Goal: Information Seeking & Learning: Learn about a topic

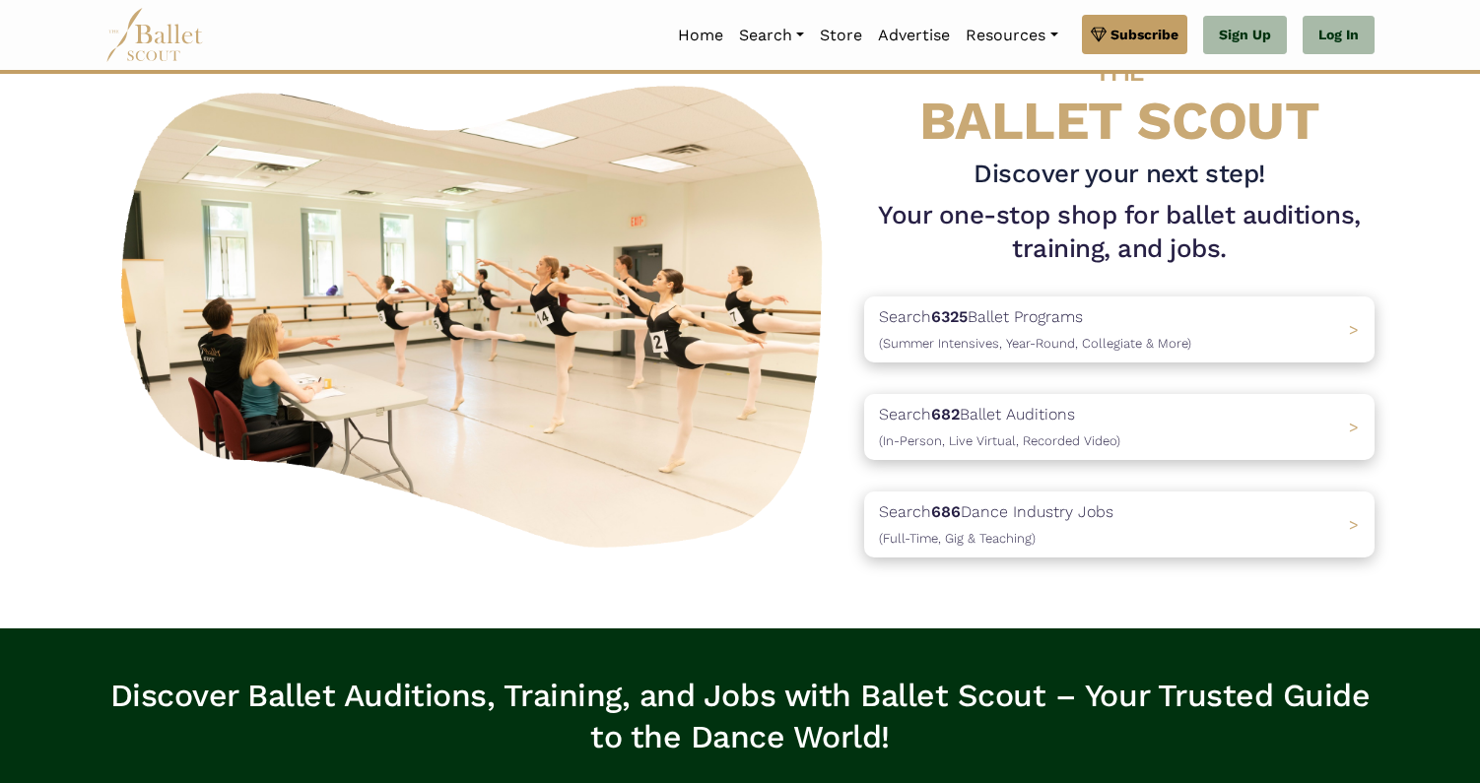
scroll to position [79, 0]
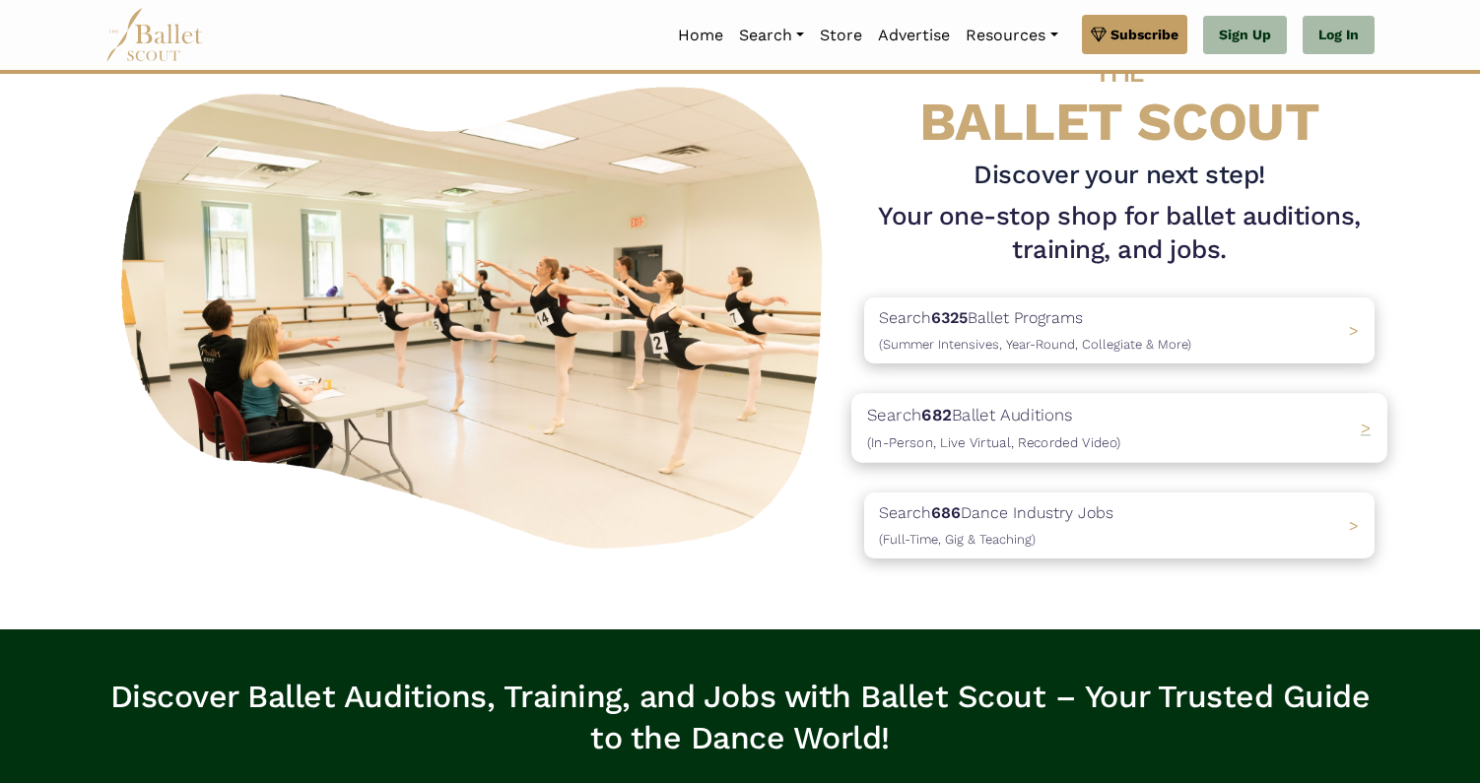
click at [989, 417] on p "Search 682 Ballet Auditions (In-Person, Live Virtual, Recorded Video)" at bounding box center [993, 428] width 253 height 53
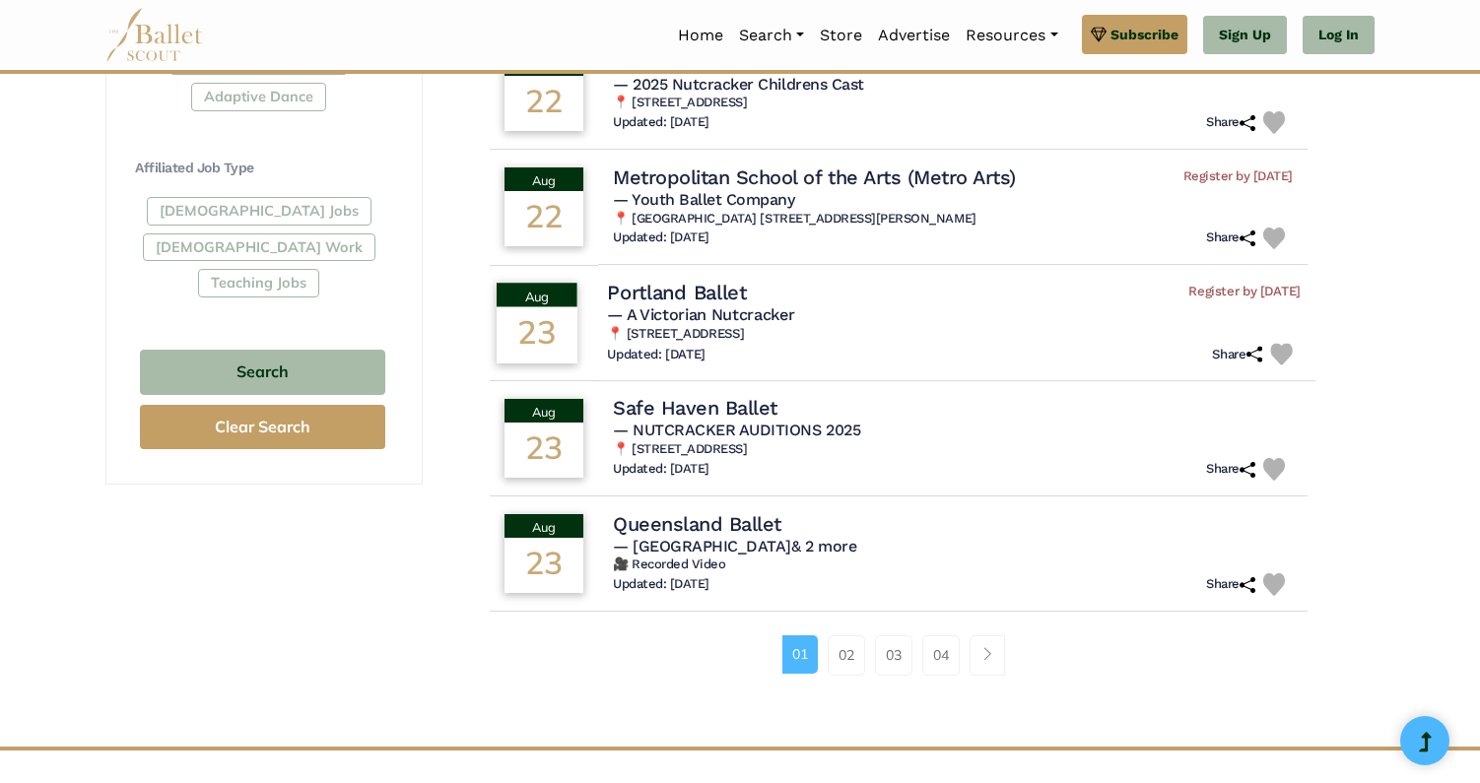
scroll to position [1110, 0]
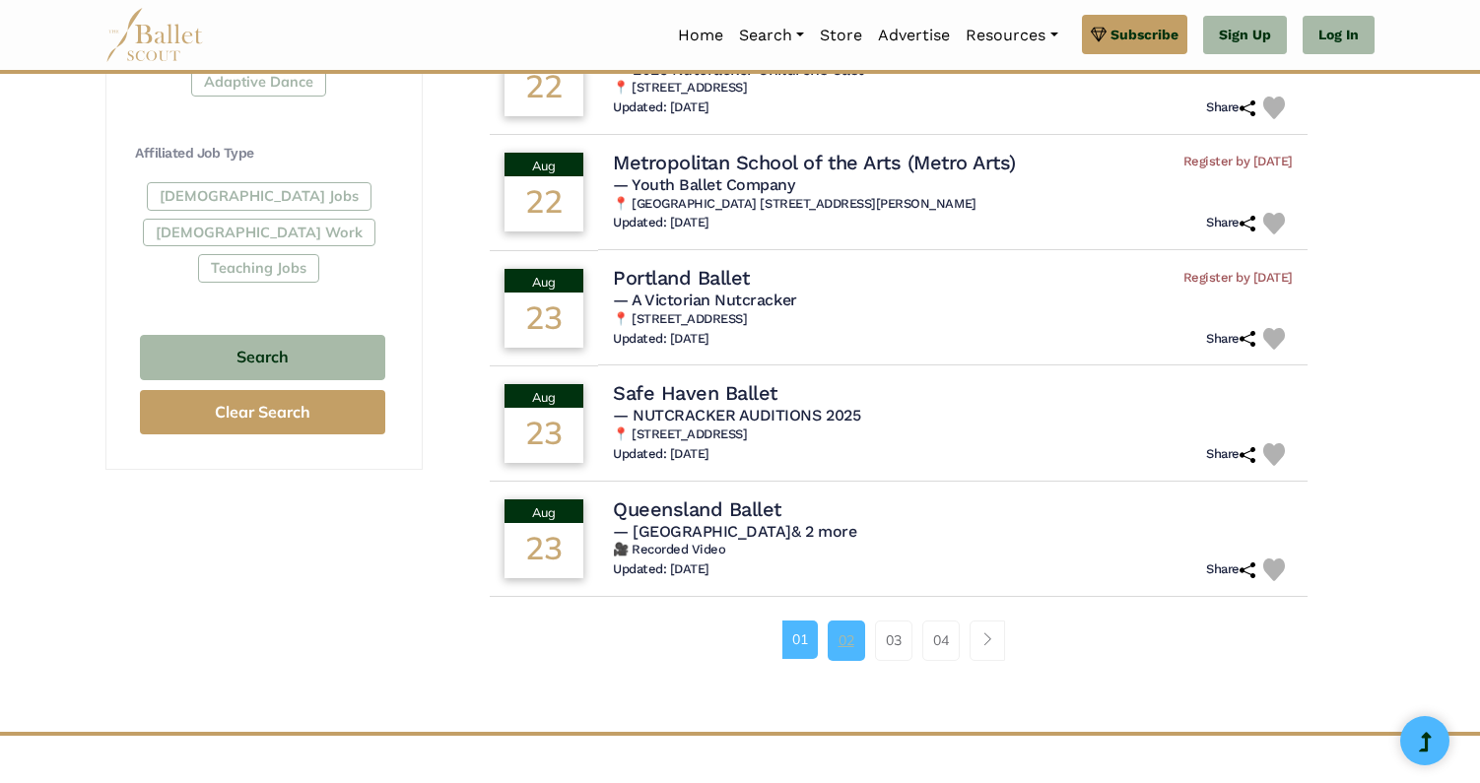
click at [843, 648] on link "02" at bounding box center [846, 640] width 37 height 39
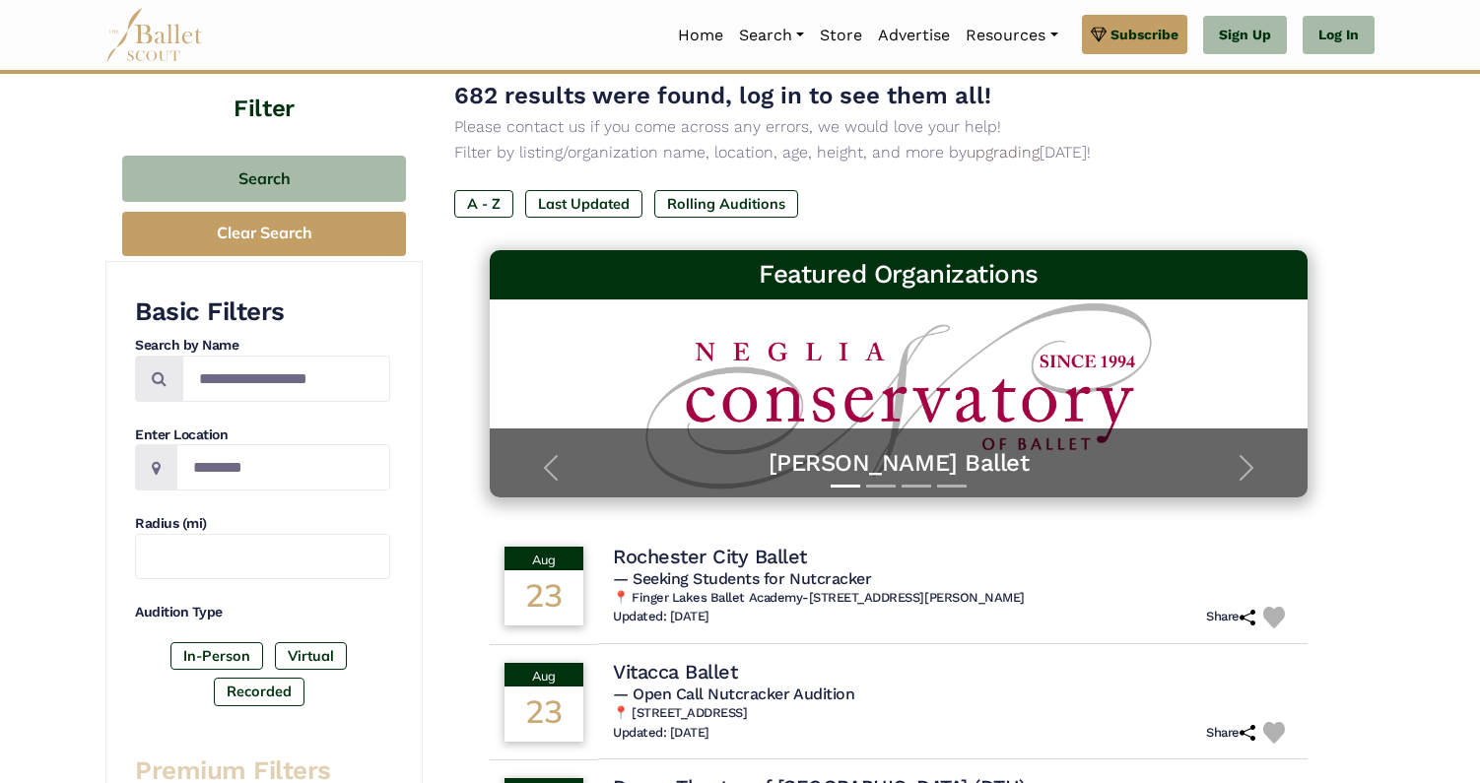
scroll to position [132, 0]
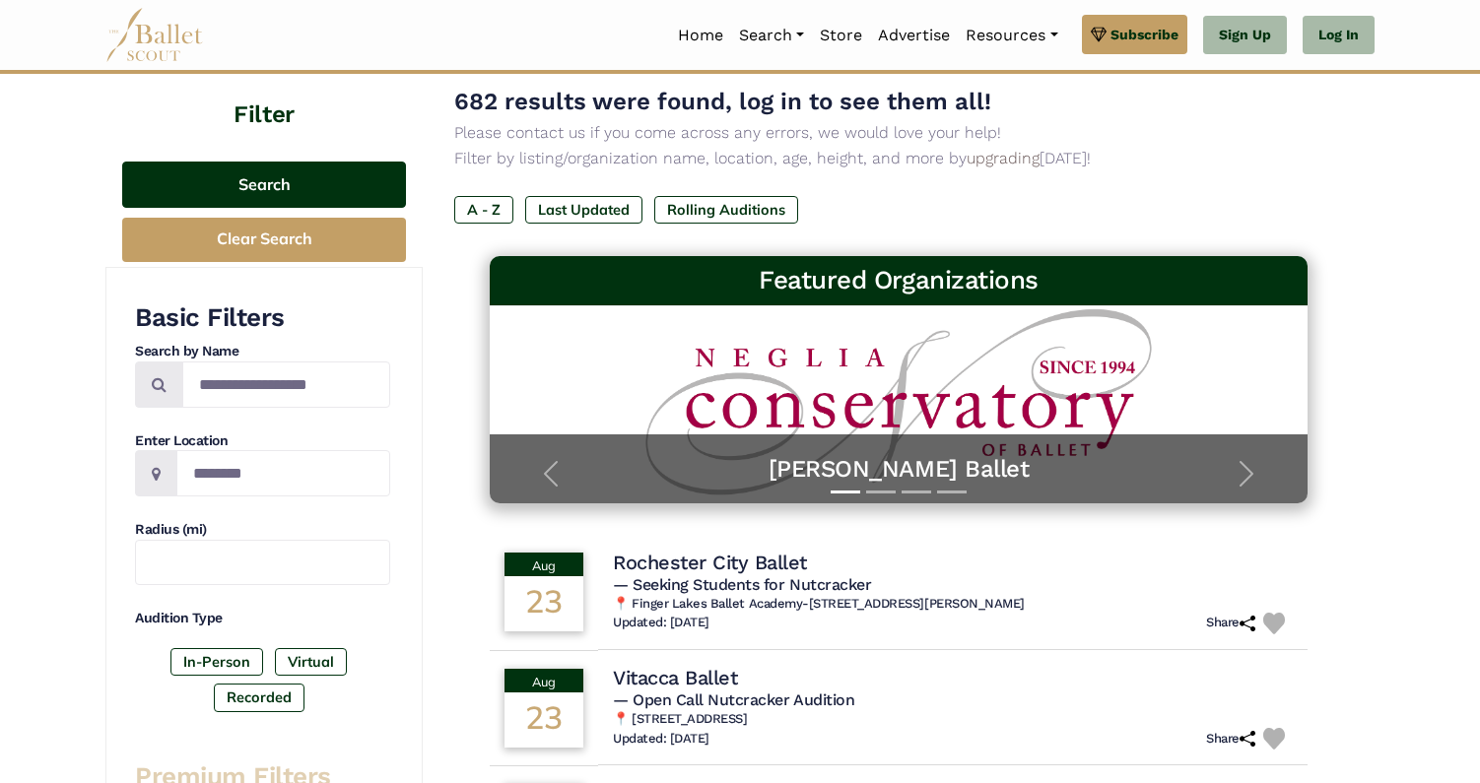
click at [283, 186] on button "Search" at bounding box center [264, 185] width 284 height 46
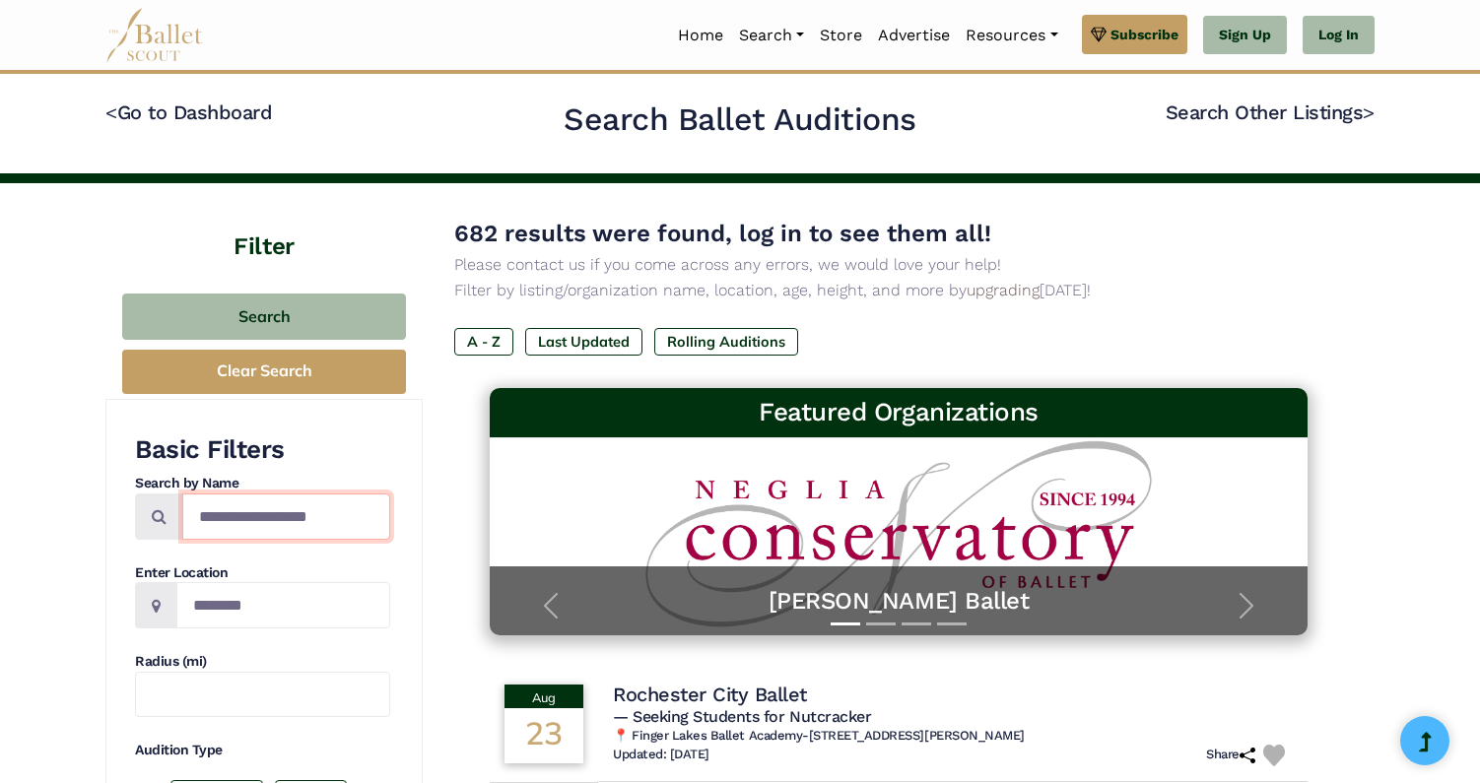
click at [279, 523] on input "Search by names..." at bounding box center [286, 517] width 208 height 46
click at [208, 618] on input "Location" at bounding box center [283, 605] width 214 height 46
click at [152, 608] on icon at bounding box center [156, 606] width 9 height 16
click at [244, 606] on input "Location" at bounding box center [283, 605] width 214 height 46
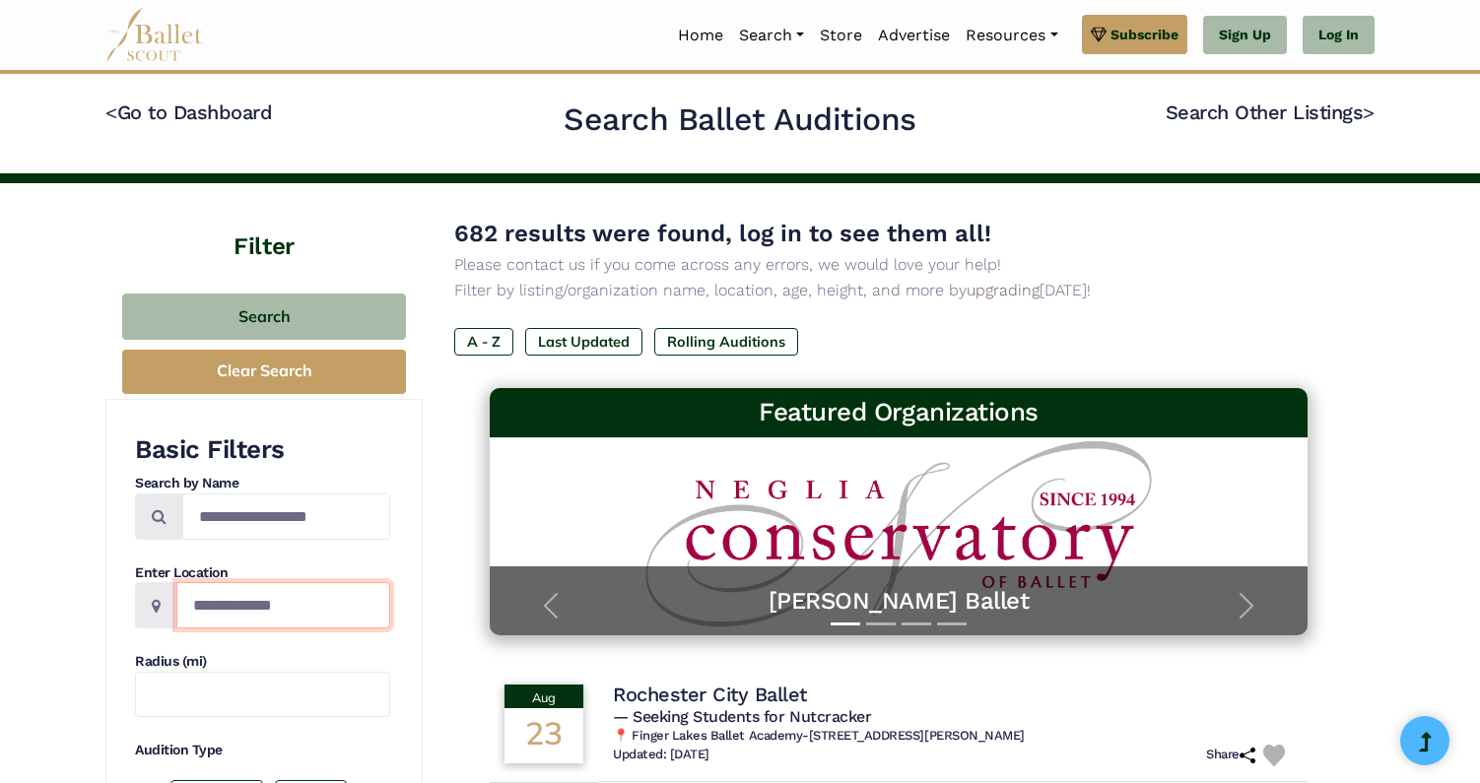
type input "**********"
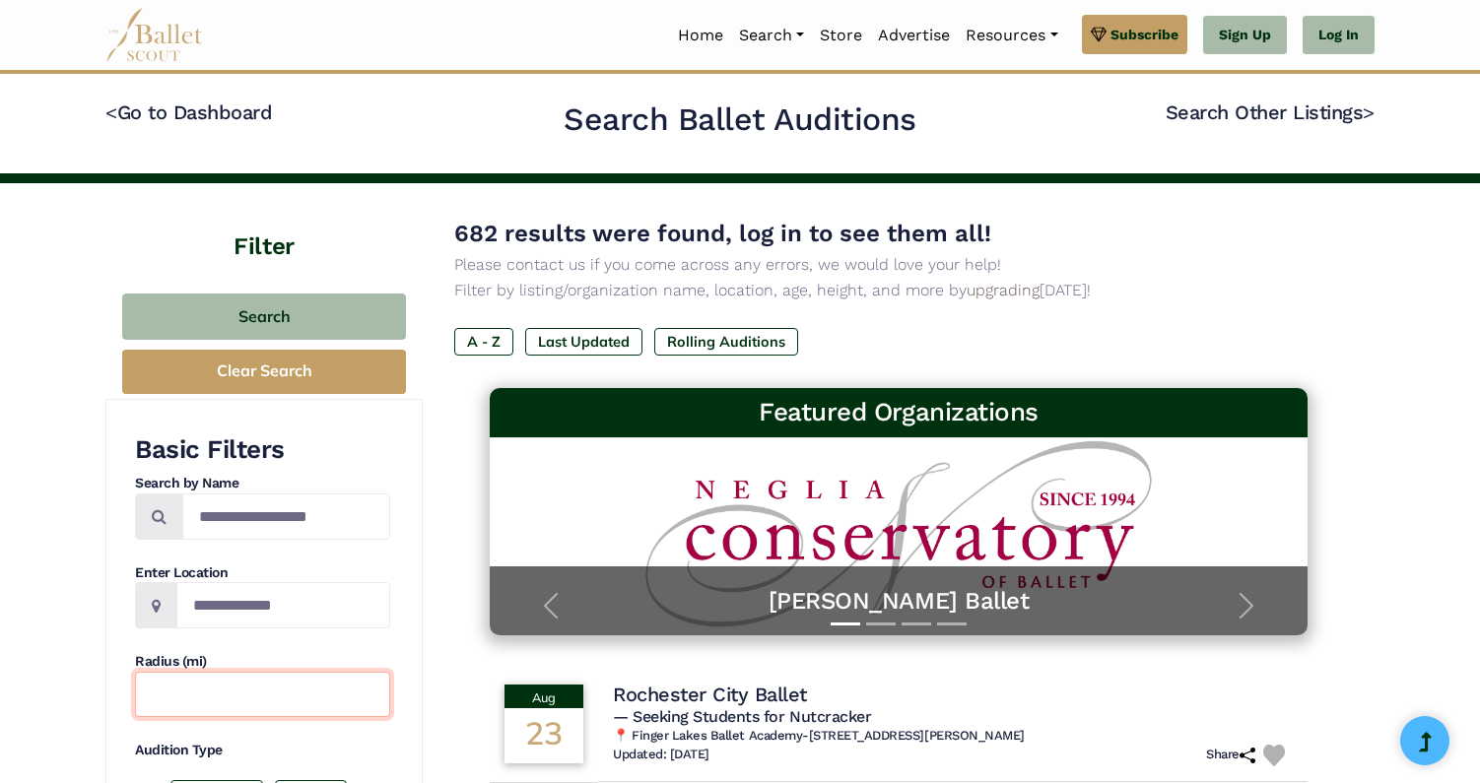
click at [193, 701] on input "text" at bounding box center [262, 695] width 255 height 46
type input "**"
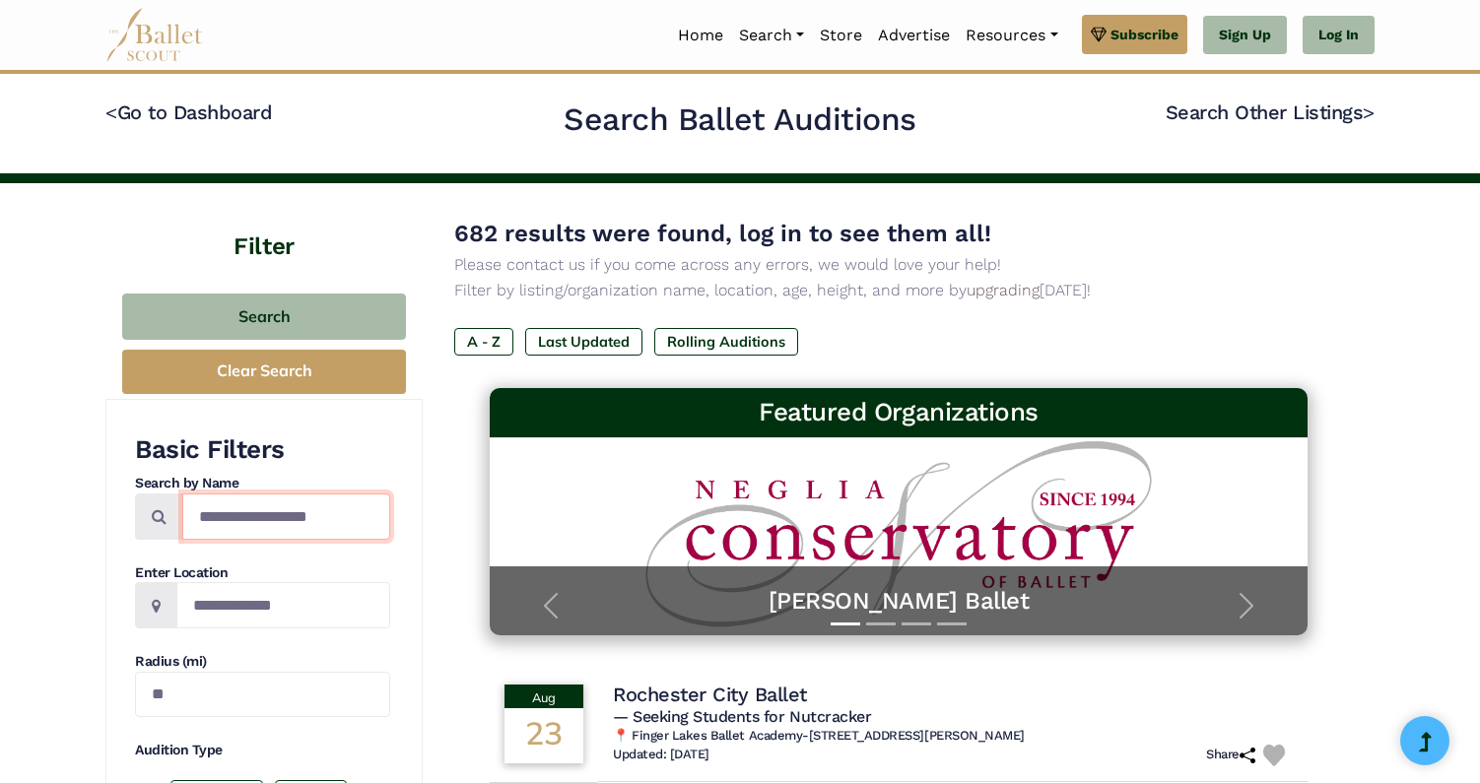
click at [278, 514] on input "Search by names..." at bounding box center [286, 517] width 208 height 46
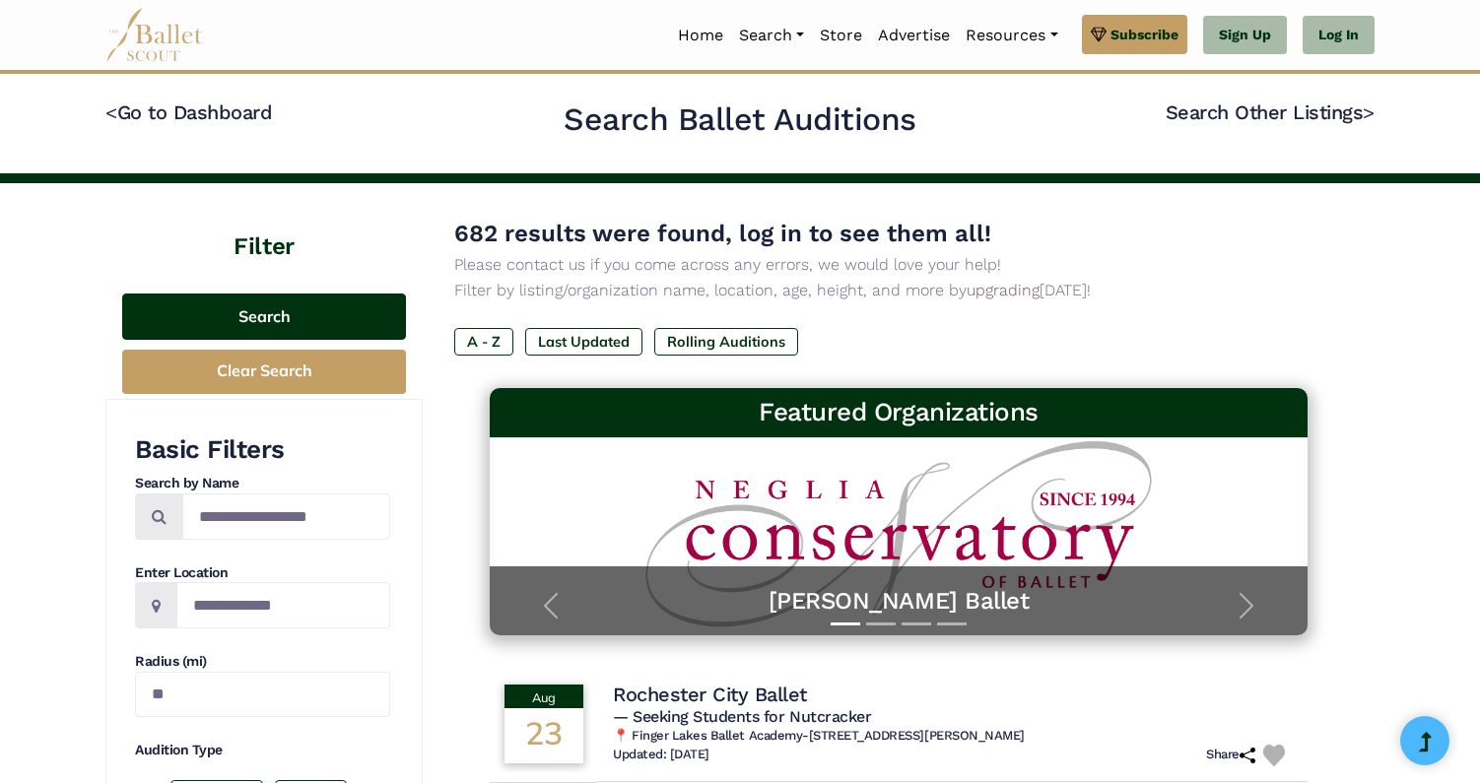
click at [279, 324] on button "Search" at bounding box center [264, 317] width 284 height 46
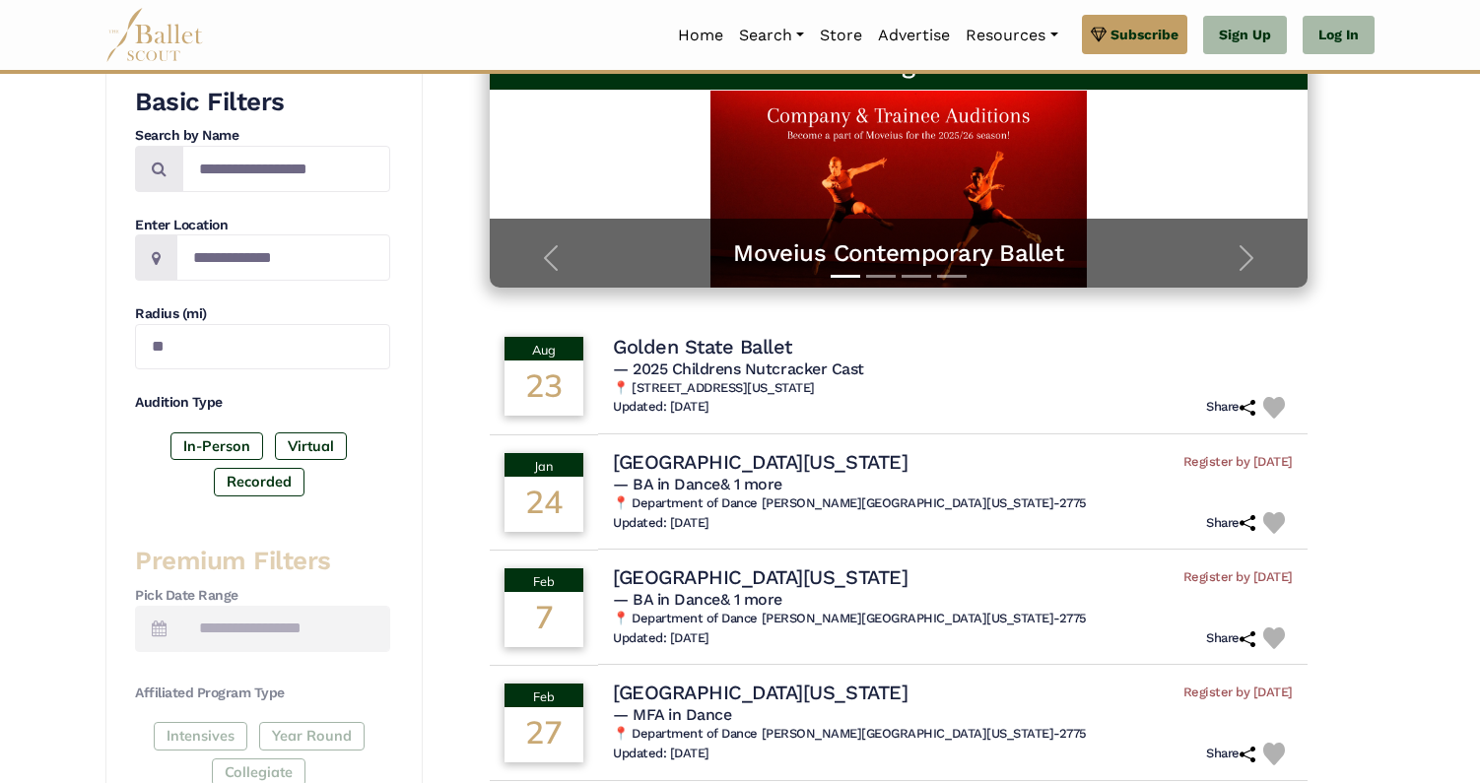
scroll to position [356, 0]
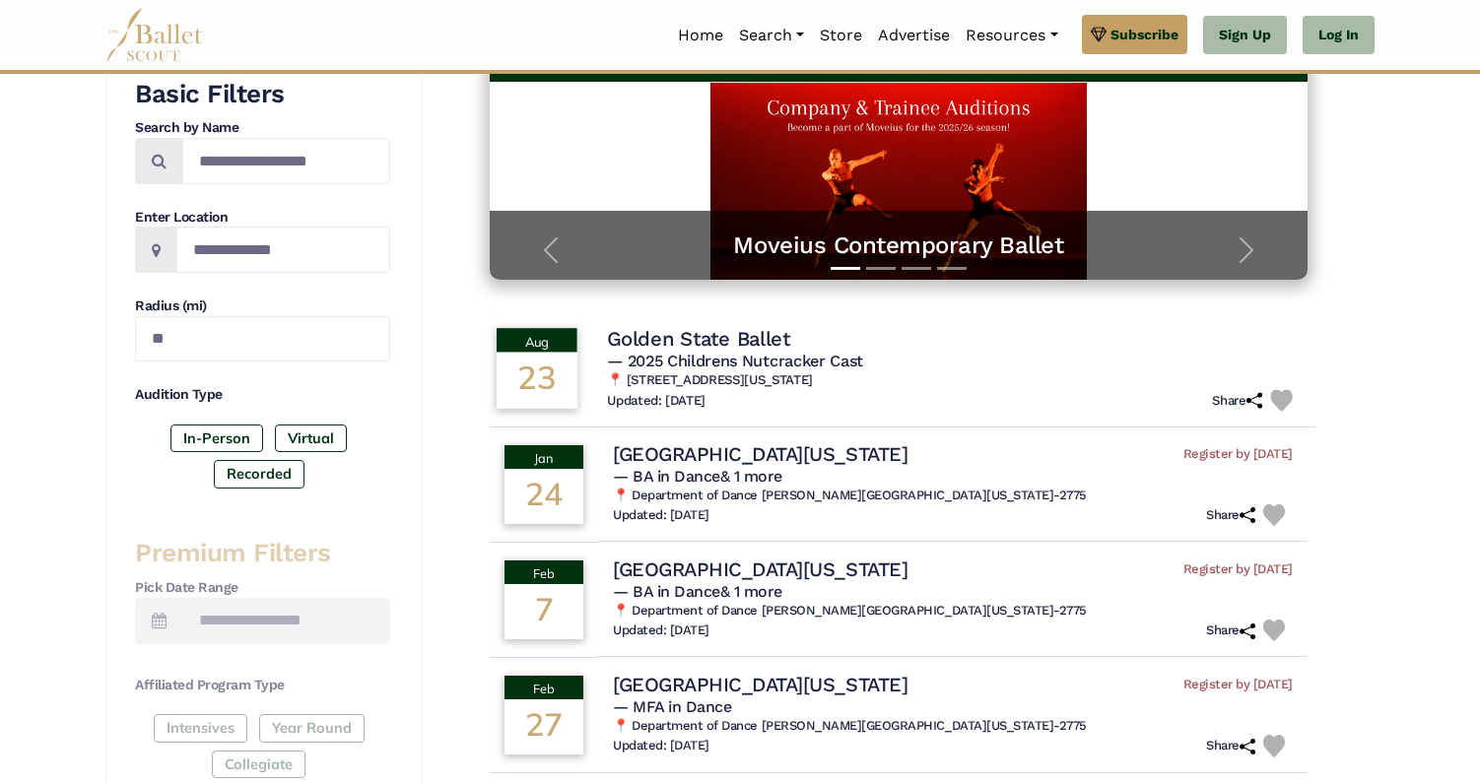
click at [694, 343] on h4 "Golden State Ballet" at bounding box center [698, 338] width 183 height 27
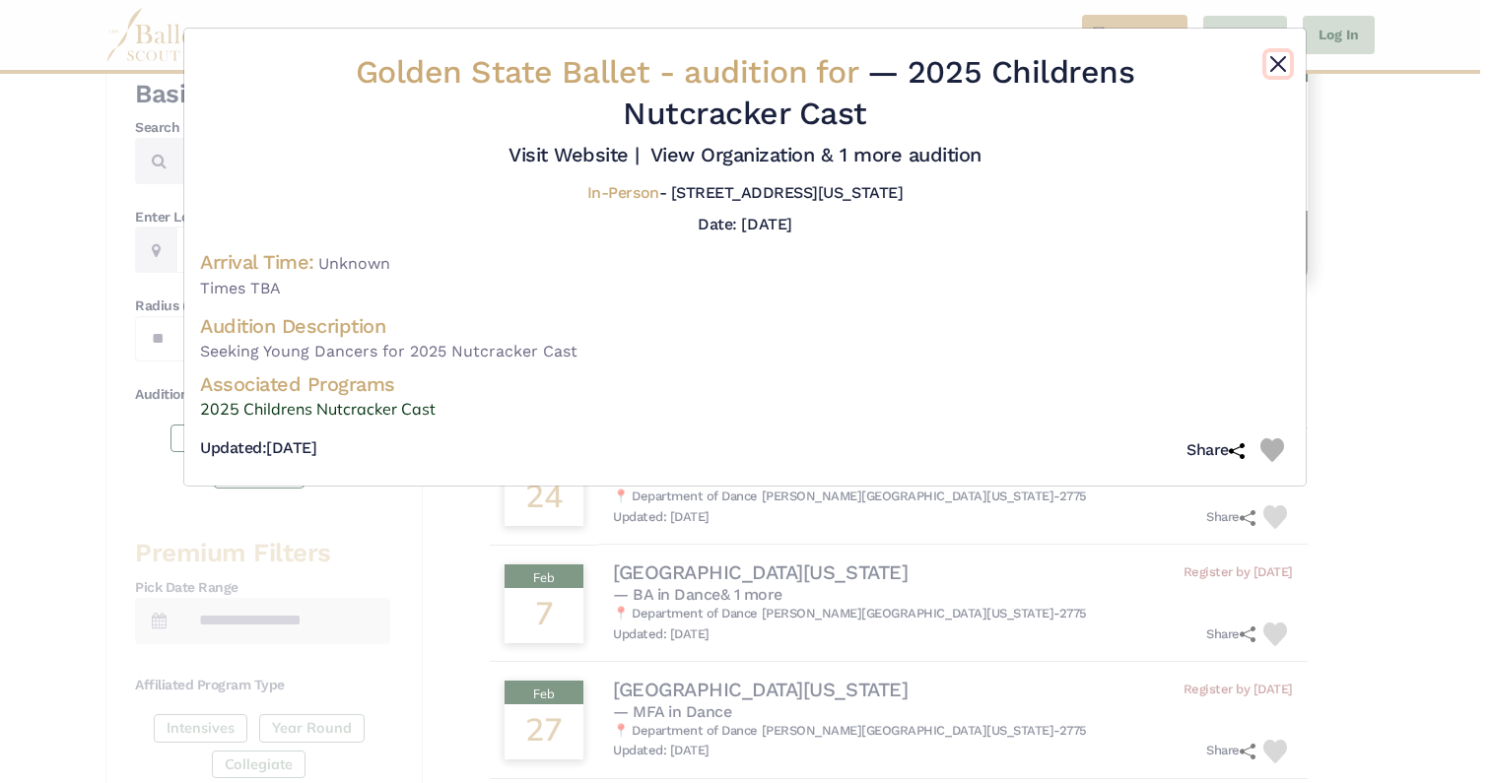
click at [1277, 64] on button "Close" at bounding box center [1278, 64] width 24 height 24
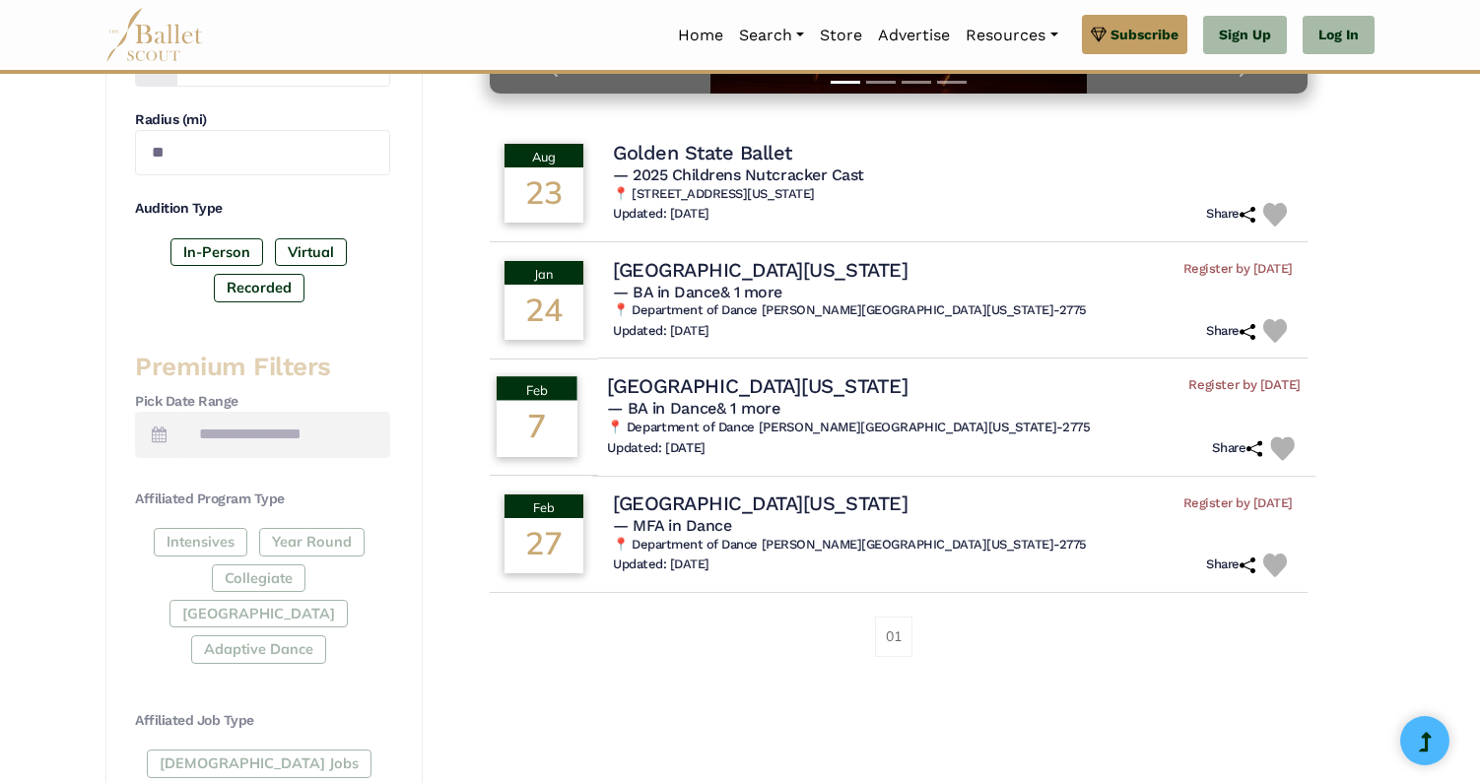
scroll to position [505, 0]
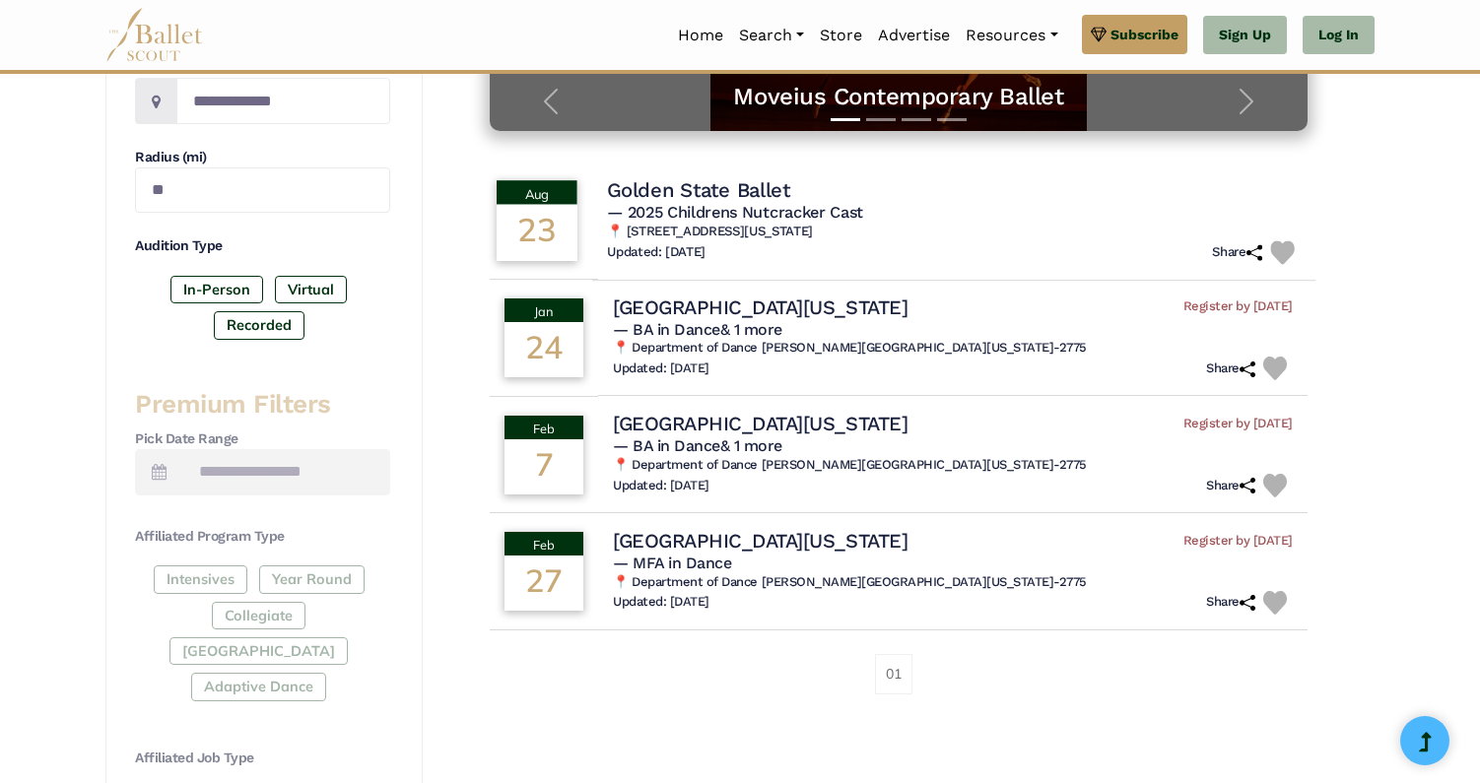
click at [667, 206] on span "— 2025 Childrens Nutcracker Cast" at bounding box center [735, 212] width 256 height 19
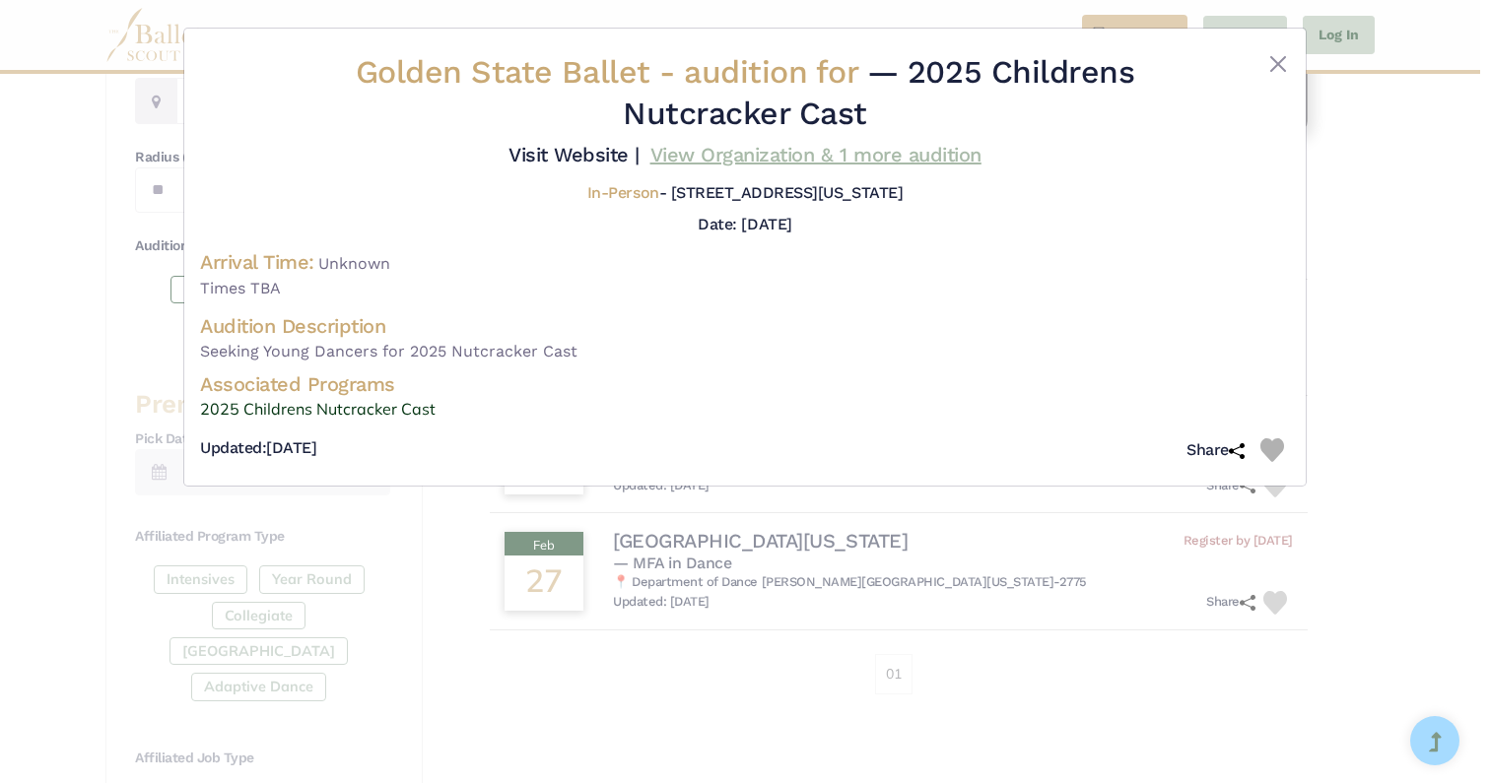
click at [765, 158] on link "View Organization & 1 more audition" at bounding box center [815, 155] width 331 height 24
click at [1275, 64] on button "Close" at bounding box center [1278, 64] width 24 height 24
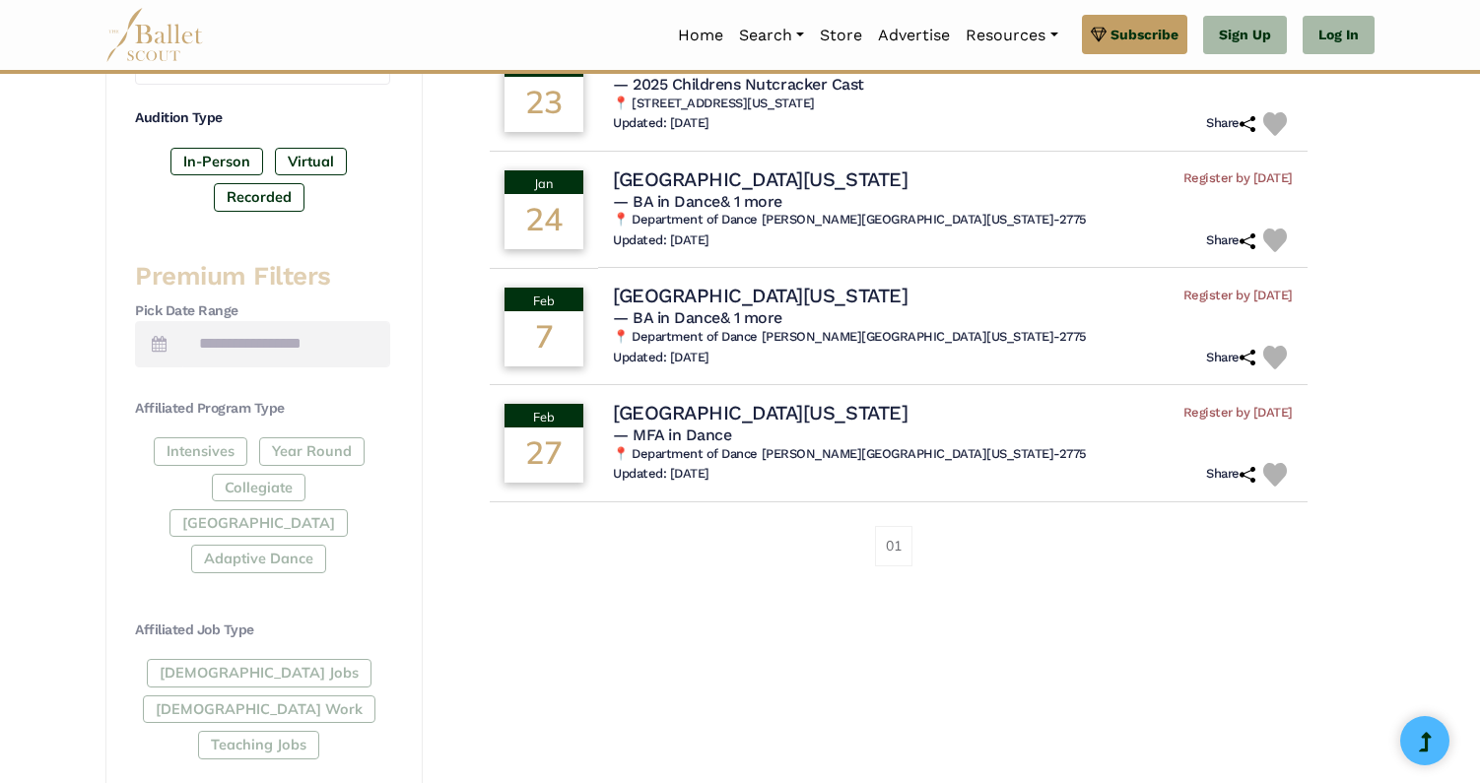
scroll to position [637, 0]
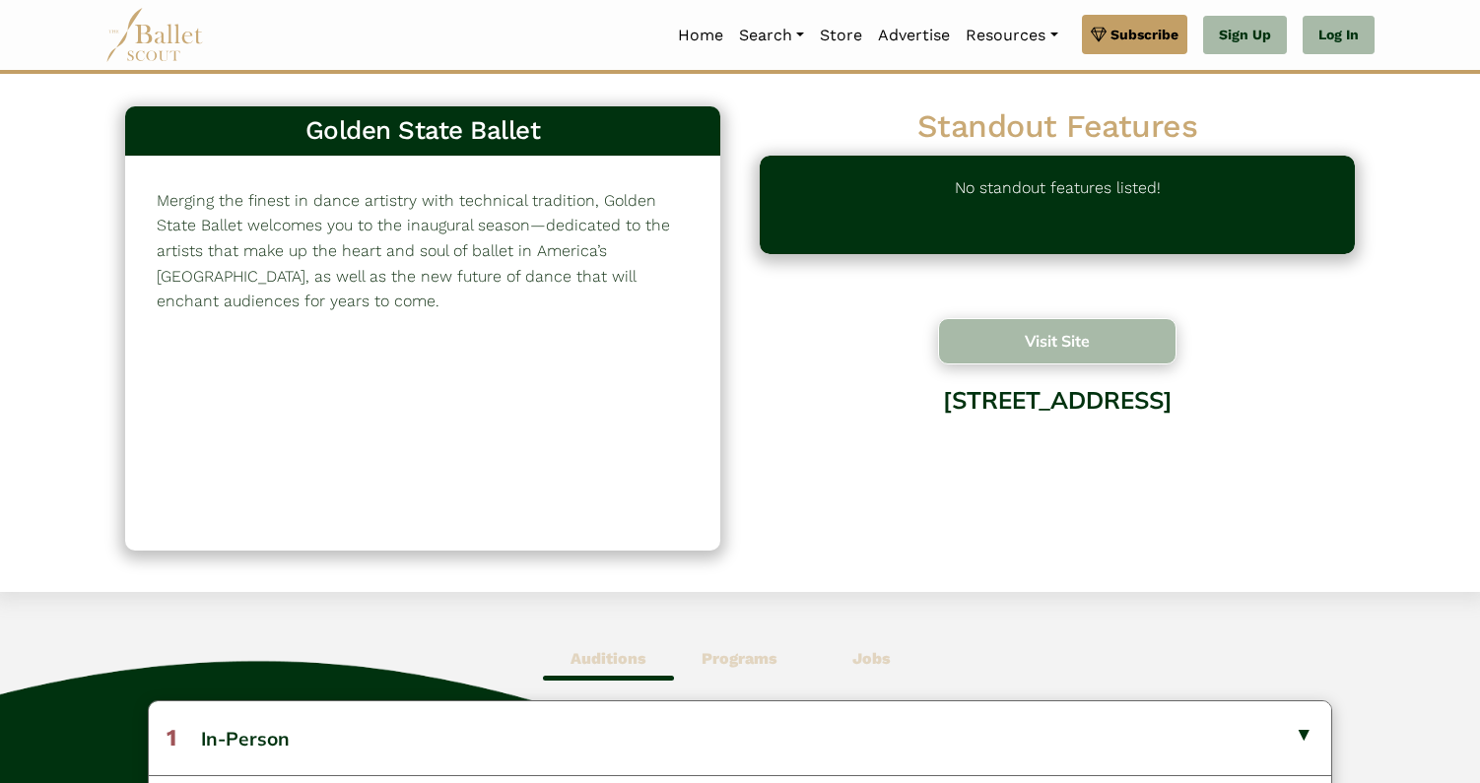
click at [1056, 331] on button "Visit Site" at bounding box center [1057, 341] width 238 height 46
